Goal: Information Seeking & Learning: Learn about a topic

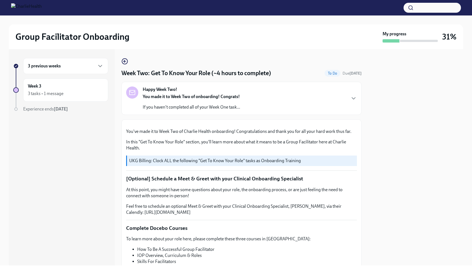
scroll to position [384, 0]
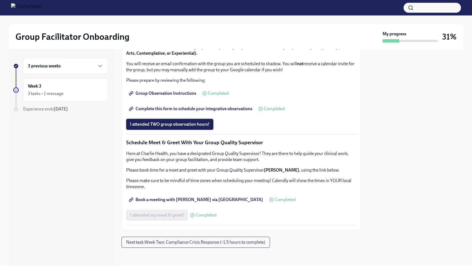
click at [172, 127] on span "I attended TWO group observation hours!" at bounding box center [169, 124] width 79 height 6
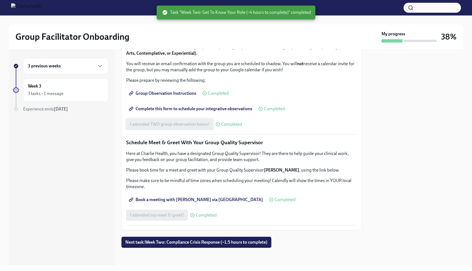
scroll to position [483, 0]
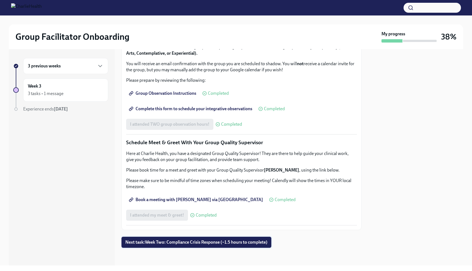
click at [165, 245] on button "Next task : Week Two: Compliance Crisis Response (~1.5 hours to complete)" at bounding box center [196, 241] width 150 height 11
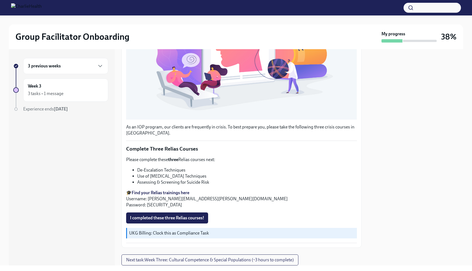
scroll to position [161, 0]
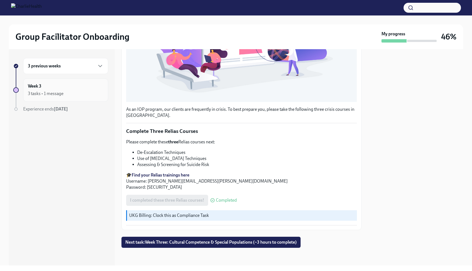
click at [63, 93] on div "3 tasks • 1 message" at bounding box center [46, 93] width 36 height 6
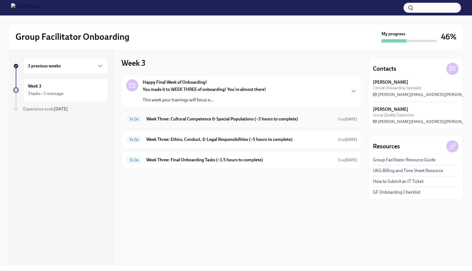
click at [292, 117] on h6 "Week Three: Cultural Competence & Special Populations (~3 hours to complete)" at bounding box center [239, 119] width 187 height 6
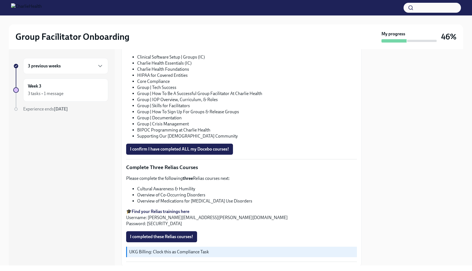
scroll to position [368, 0]
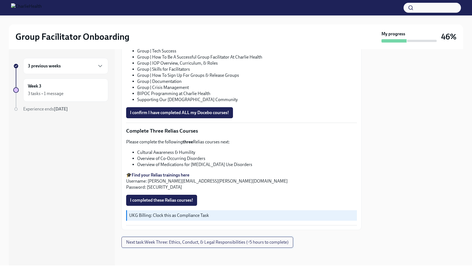
click at [243, 246] on button "Next task : Week Three: Ethics, Conduct, & Legal Responsibilities (~5 hours to …" at bounding box center [207, 241] width 172 height 11
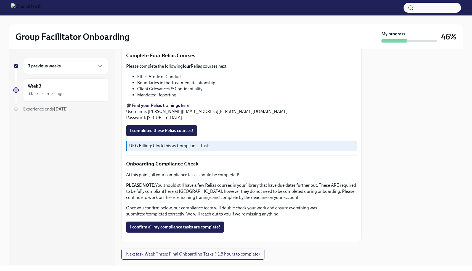
scroll to position [281, 0]
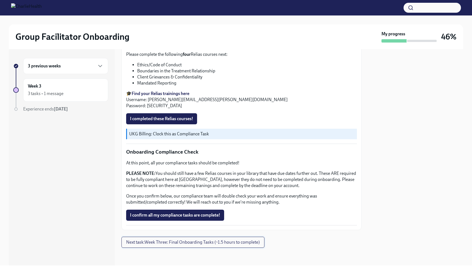
click at [239, 241] on span "Next task : Week Three: Final Onboarding Tasks (~1.5 hours to complete)" at bounding box center [192, 242] width 133 height 6
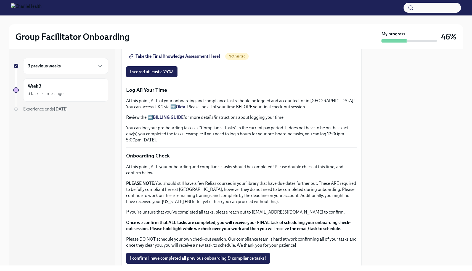
scroll to position [381, 0]
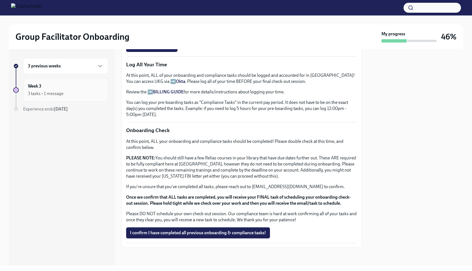
click at [65, 90] on div "3 tasks • 1 message" at bounding box center [66, 93] width 76 height 7
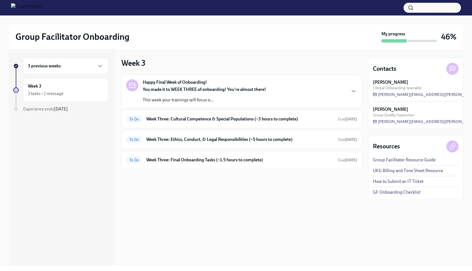
click at [250, 92] on p "You made it to WEEK THREE of onboarding! You're almost there!" at bounding box center [204, 89] width 123 height 6
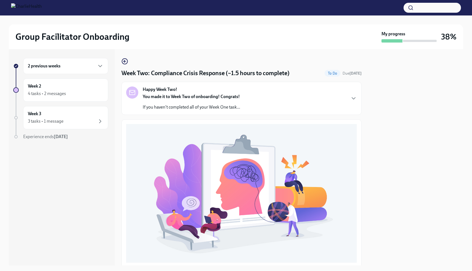
scroll to position [143, 0]
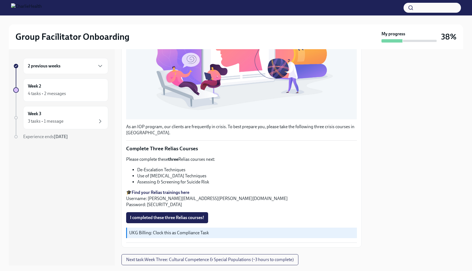
drag, startPoint x: 208, startPoint y: 175, endPoint x: 137, endPoint y: 174, distance: 70.3
click at [137, 174] on li "Use of [MEDICAL_DATA] Techniques" at bounding box center [247, 176] width 220 height 6
copy li "Use of [MEDICAL_DATA] Techniques"
drag, startPoint x: 209, startPoint y: 182, endPoint x: 137, endPoint y: 182, distance: 71.7
click at [137, 182] on ul "De-Escalation Techniques Use of Crisis Intervention Techniques Assessing & Scre…" at bounding box center [241, 176] width 231 height 18
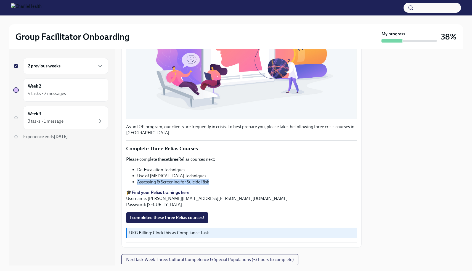
copy li "Assessing & Screening for Suicide Risk"
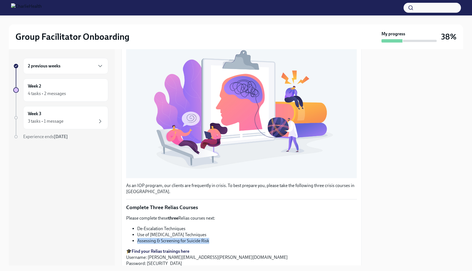
scroll to position [161, 0]
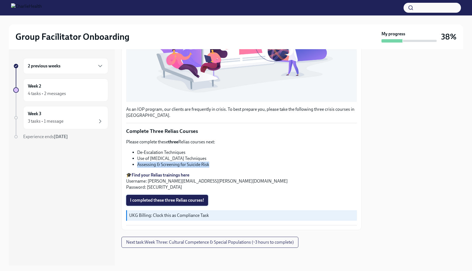
click at [156, 200] on span "I completed these three Relias courses!" at bounding box center [167, 200] width 74 height 6
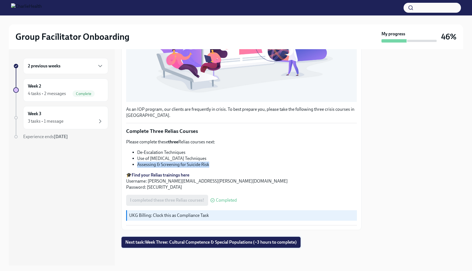
click at [196, 242] on span "Next task : Week Three: Cultural Competence & Special Populations (~3 hours to …" at bounding box center [210, 242] width 171 height 6
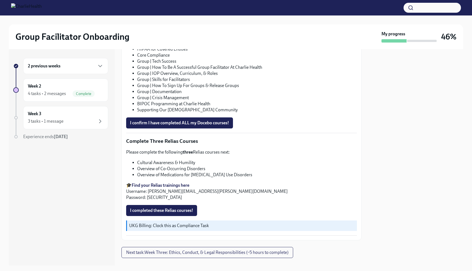
scroll to position [368, 0]
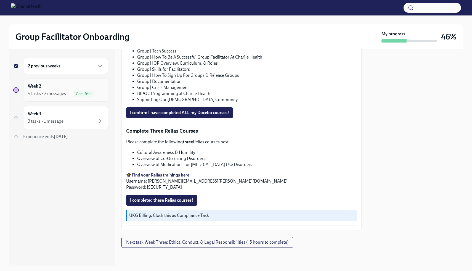
click at [51, 85] on div "Week 2 4 tasks • 2 messages Complete" at bounding box center [66, 90] width 76 height 14
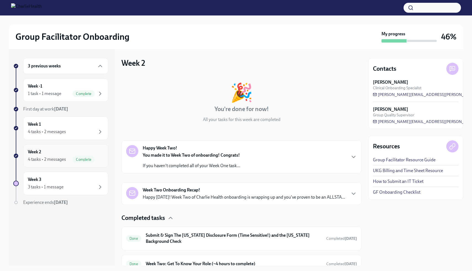
click at [65, 158] on div "4 tasks • 2 messages" at bounding box center [47, 159] width 38 height 6
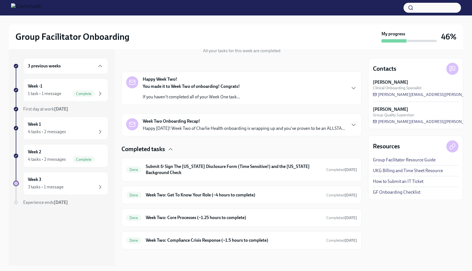
scroll to position [70, 0]
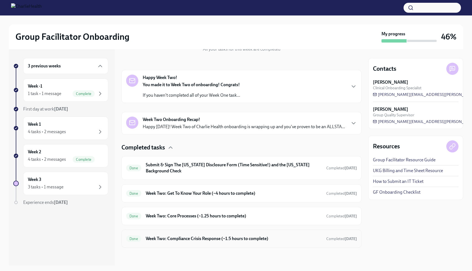
click at [311, 236] on h6 "Week Two: Compliance Crisis Response (~1.5 hours to complete)" at bounding box center [234, 238] width 176 height 6
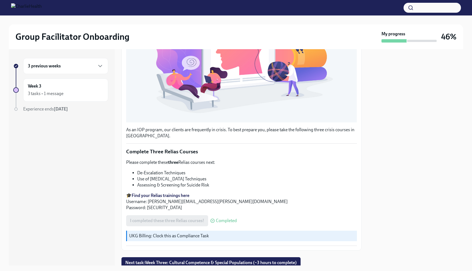
scroll to position [141, 0]
